Goal: Check status

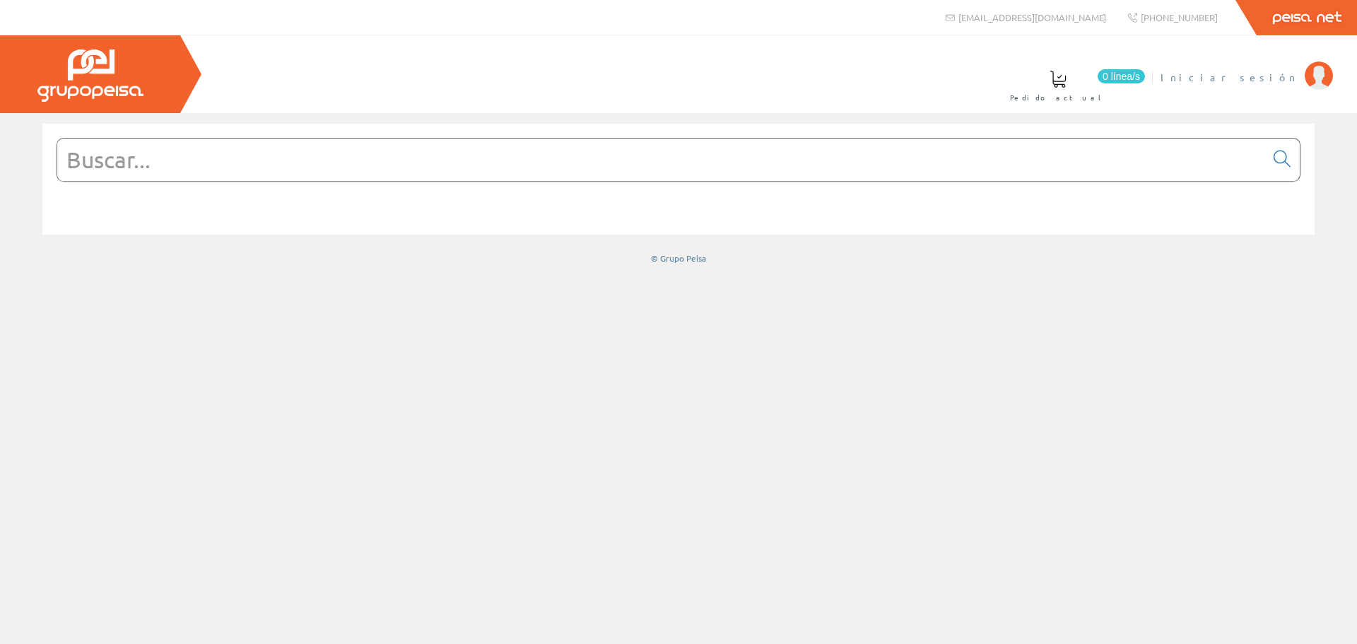
click at [1249, 75] on span "Iniciar sesión" at bounding box center [1229, 77] width 137 height 14
click at [1234, 77] on font "Carmen Soler Martínez" at bounding box center [1233, 77] width 129 height 13
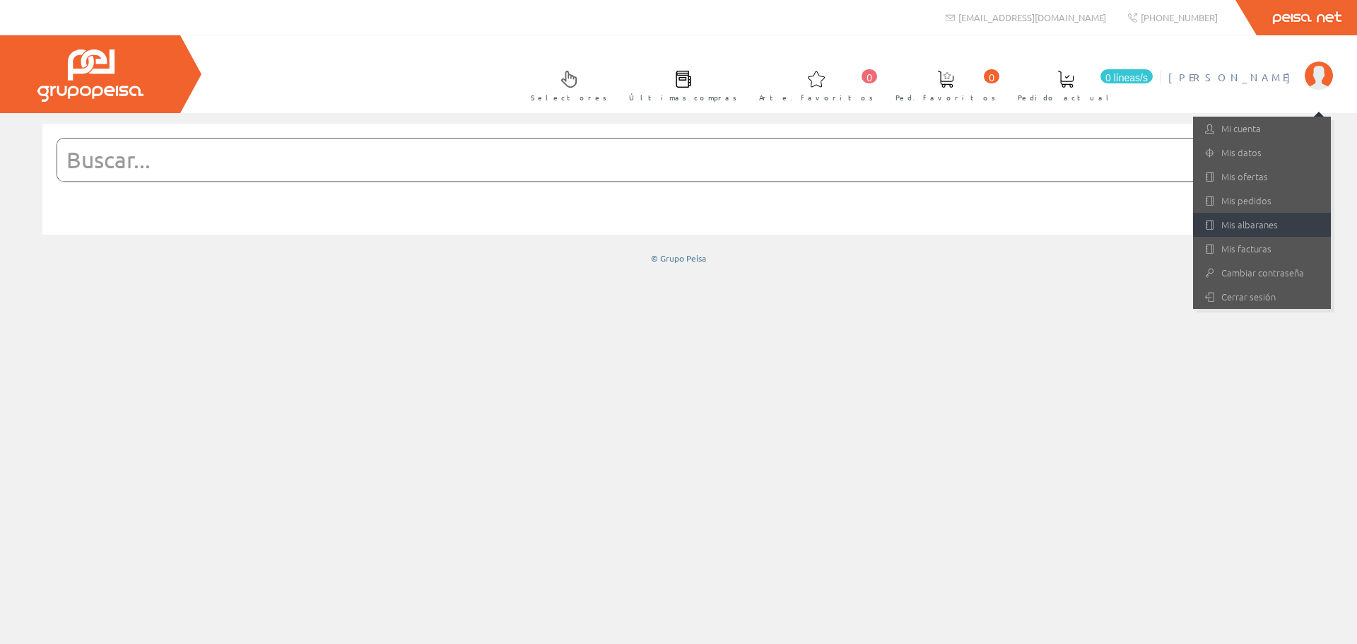
click at [1244, 228] on font "Mis albaranes" at bounding box center [1250, 224] width 57 height 13
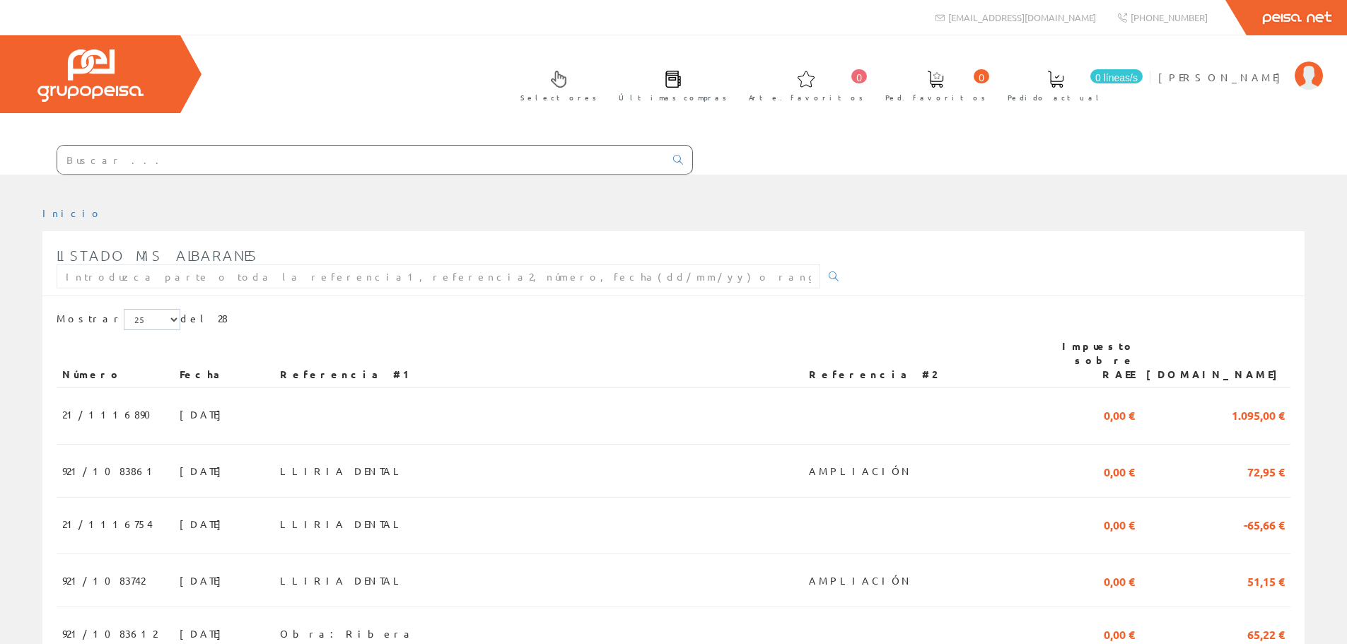
scroll to position [71, 0]
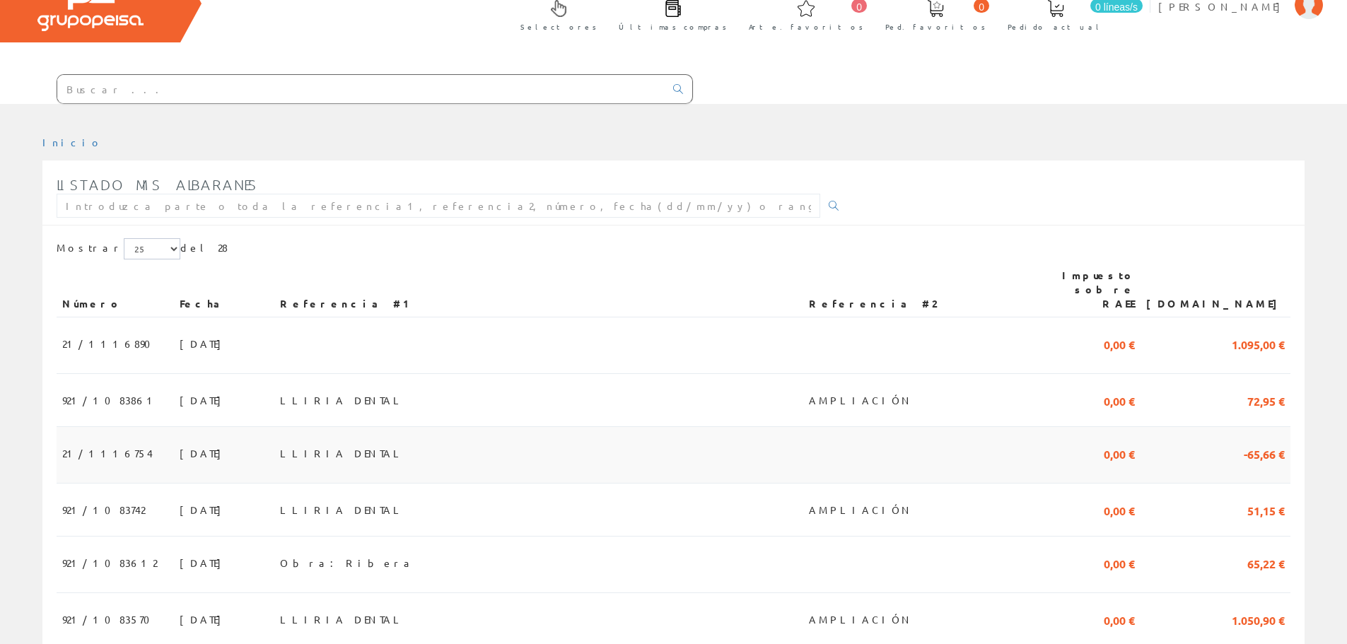
click at [380, 447] on font "LLIRIA DENTAL" at bounding box center [342, 453] width 125 height 13
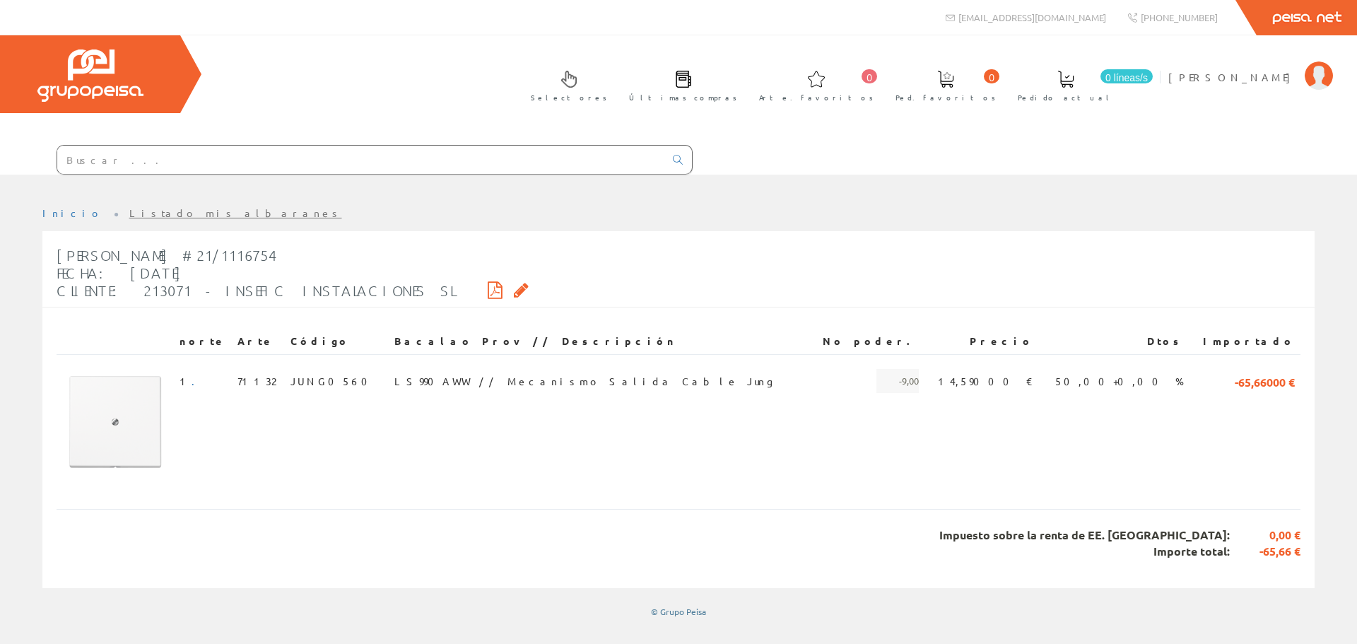
click at [130, 212] on font "Listado mis albaranes" at bounding box center [235, 212] width 213 height 13
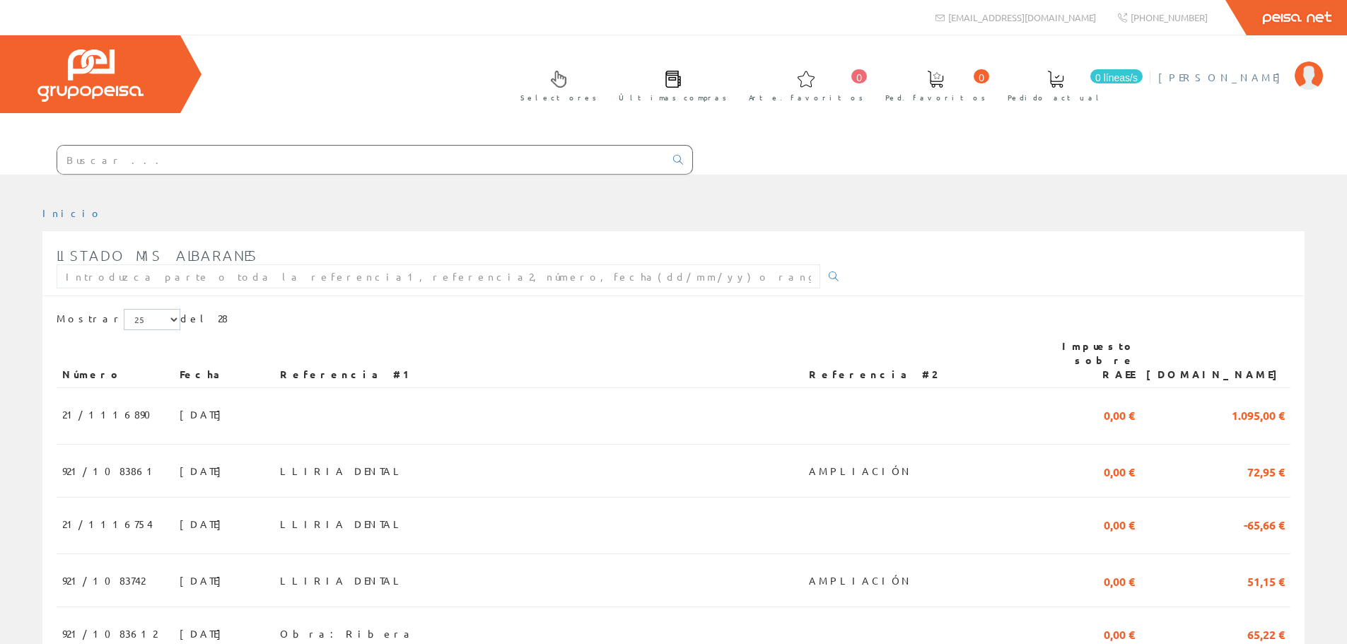
click at [1234, 88] on li "Carmen Soler Martínez Mi cuenta Mis datos Mis ofertas Mis pedidos Mis albaranes…" at bounding box center [1239, 86] width 171 height 54
click at [1229, 78] on font "Carmen Soler Martínez" at bounding box center [1222, 77] width 129 height 13
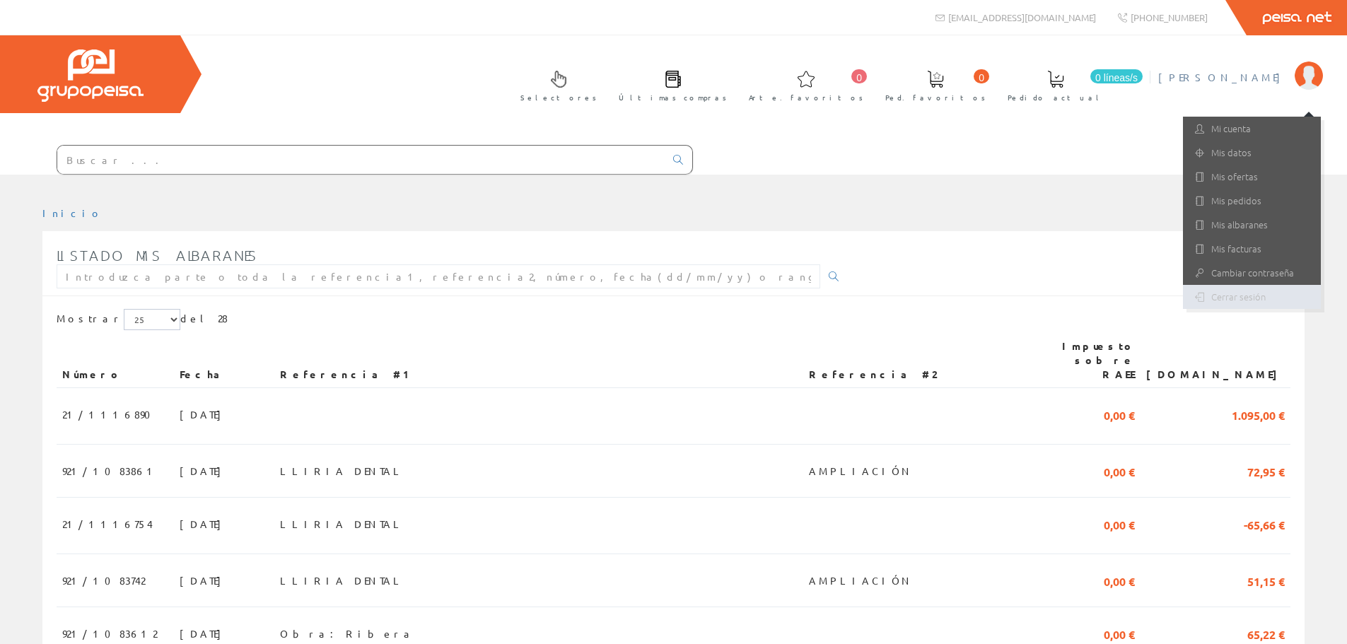
click at [1231, 291] on link "Cerrar sesión" at bounding box center [1252, 297] width 138 height 24
